Goal: Task Accomplishment & Management: Manage account settings

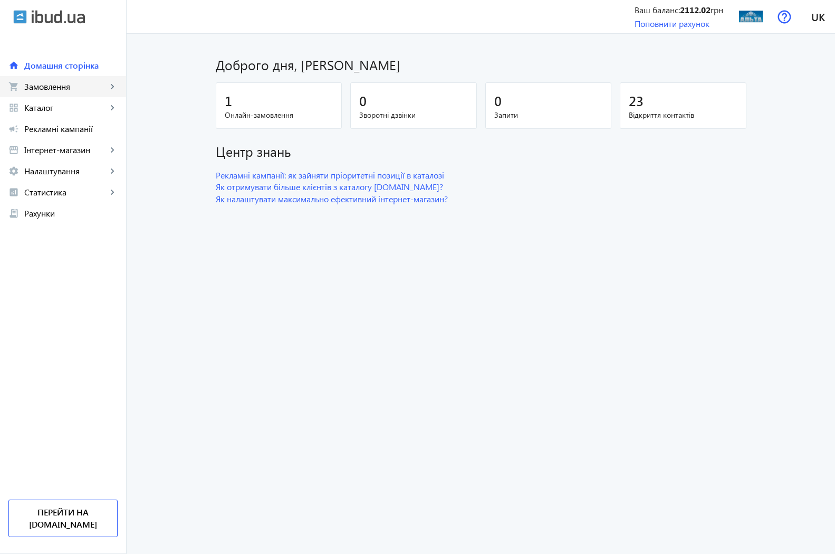
click at [41, 83] on span "Замовлення" at bounding box center [65, 86] width 83 height 11
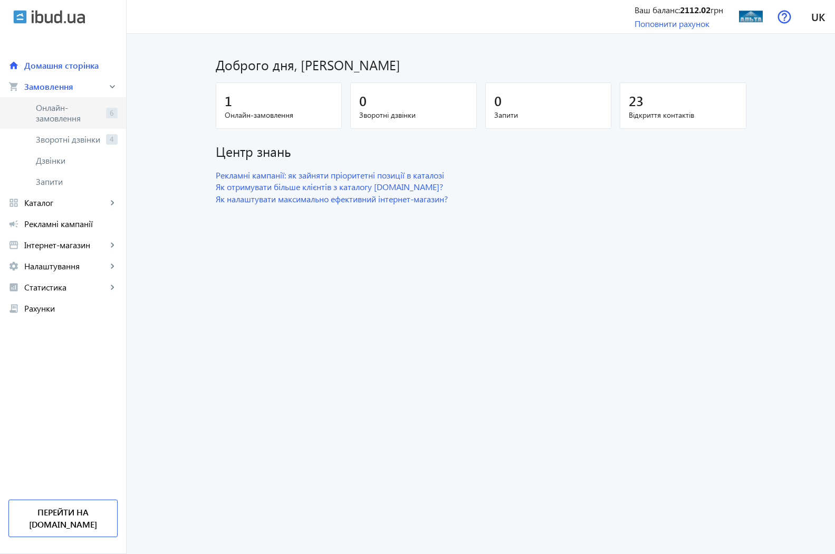
click at [47, 112] on span "Онлайн-замовлення" at bounding box center [69, 112] width 66 height 21
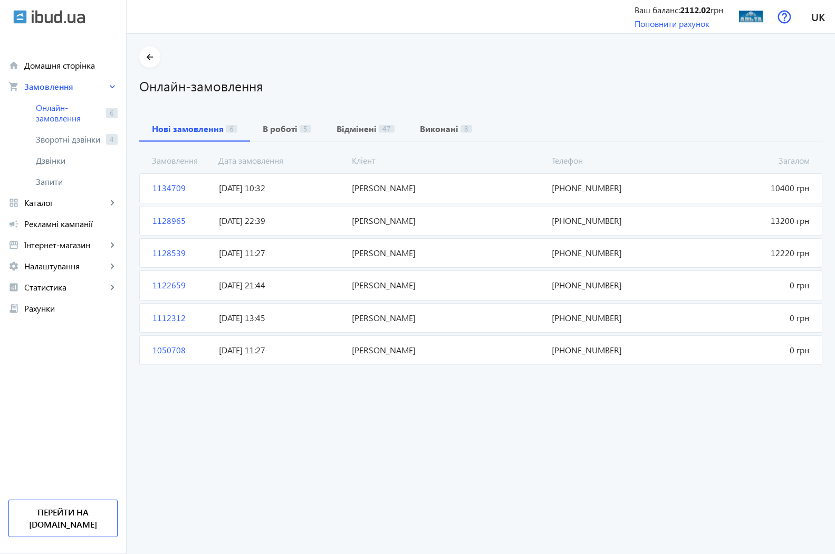
click at [350, 187] on span "[PERSON_NAME]" at bounding box center [447, 188] width 199 height 12
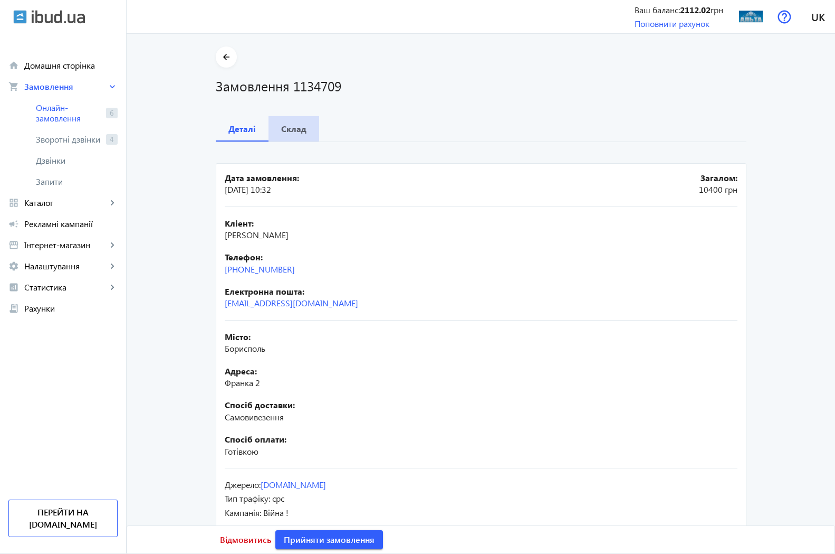
click at [287, 128] on b "Склад" at bounding box center [293, 129] width 25 height 8
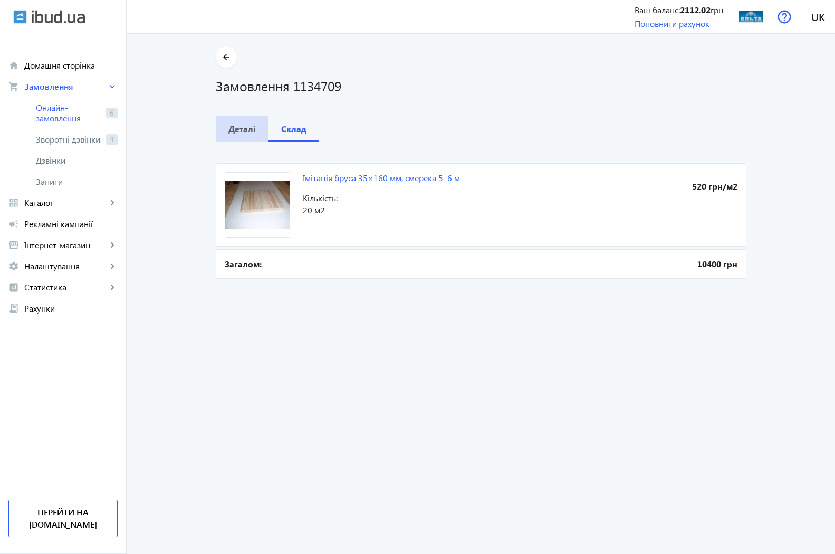
click at [240, 128] on b "Деталі" at bounding box center [241, 129] width 27 height 8
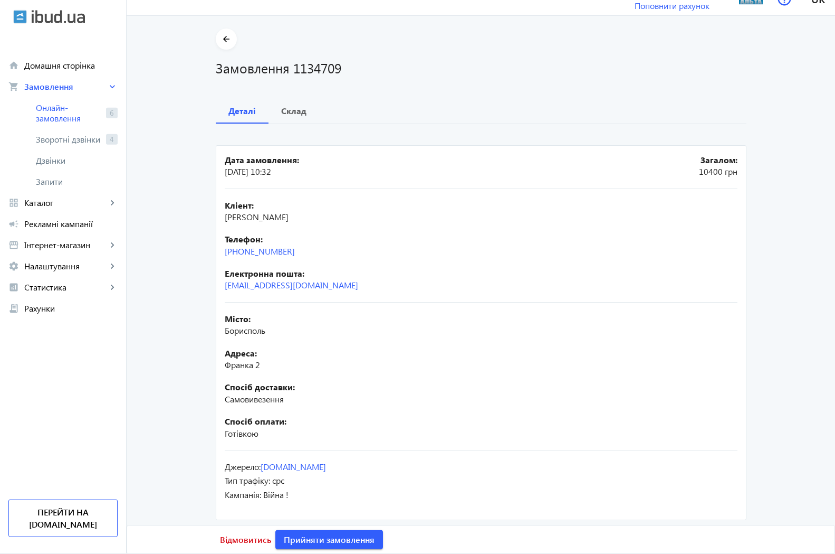
scroll to position [23, 0]
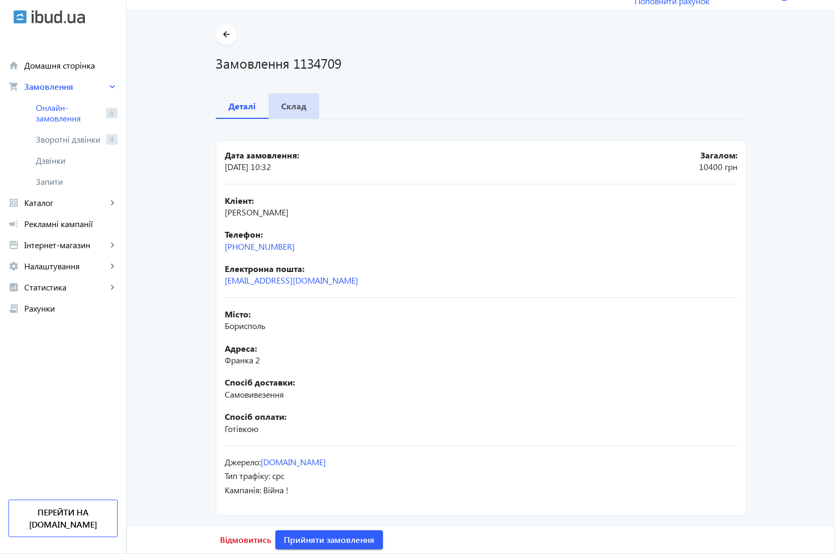
click at [293, 106] on b "Склад" at bounding box center [293, 106] width 25 height 8
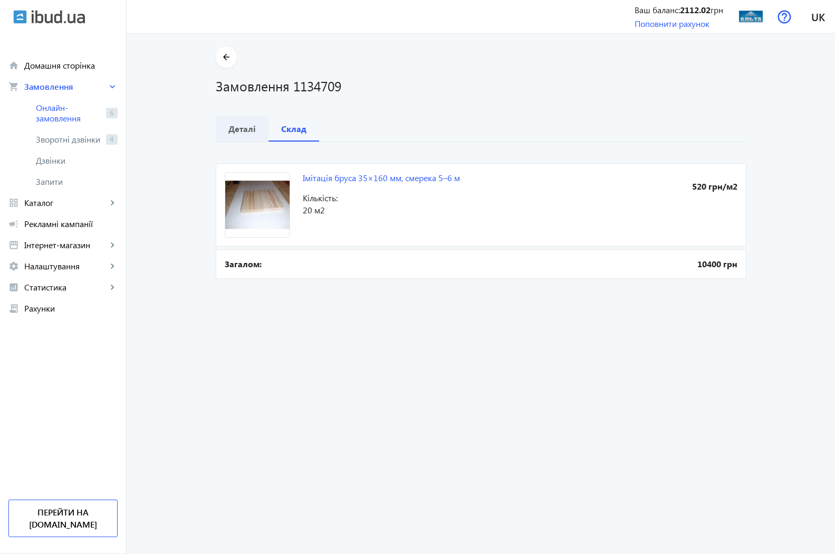
click at [234, 127] on b "Деталі" at bounding box center [241, 129] width 27 height 8
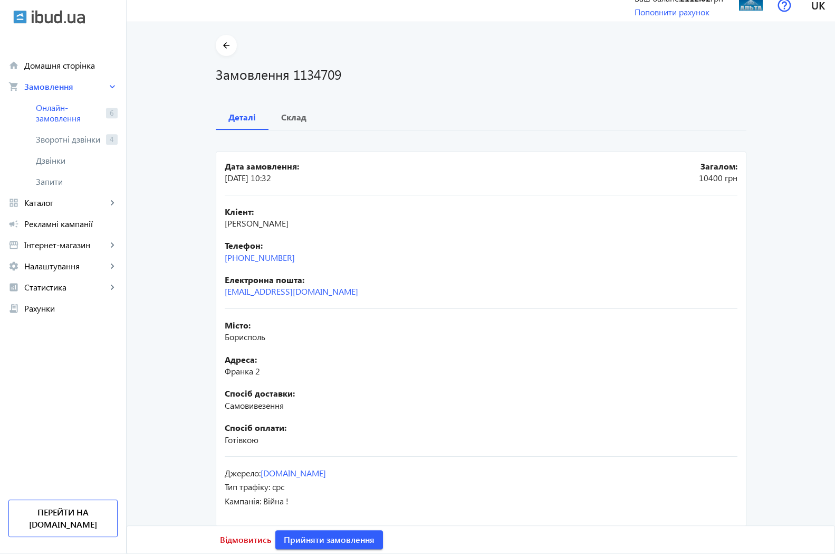
scroll to position [23, 0]
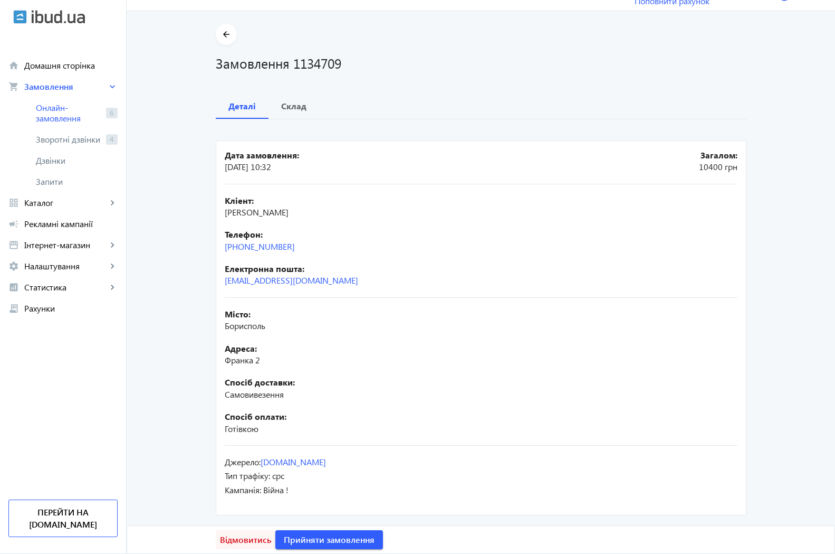
click at [247, 542] on span "Відмовитись" at bounding box center [245, 539] width 51 height 12
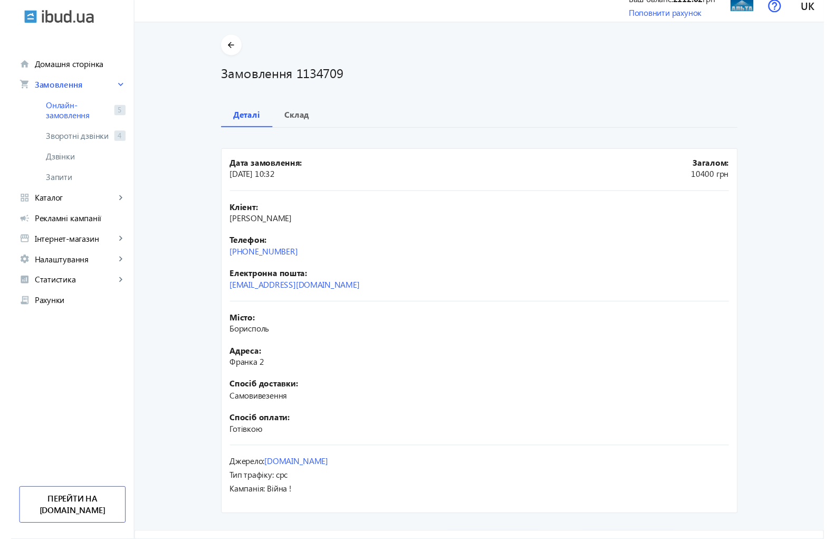
scroll to position [0, 0]
